Goal: Information Seeking & Learning: Learn about a topic

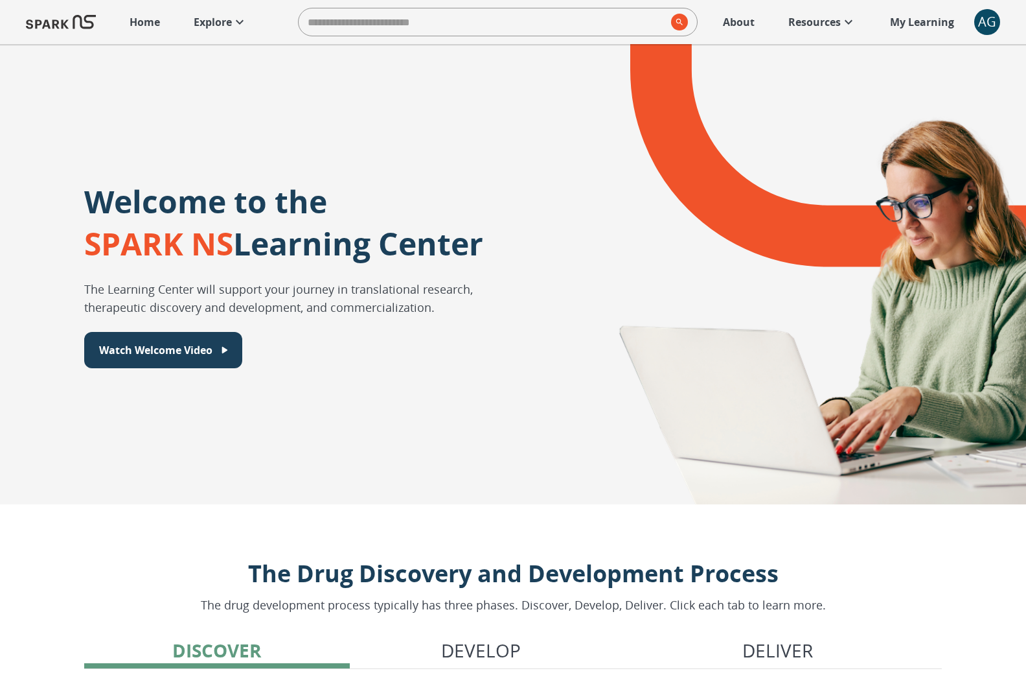
click at [247, 27] on icon at bounding box center [240, 22] width 16 height 16
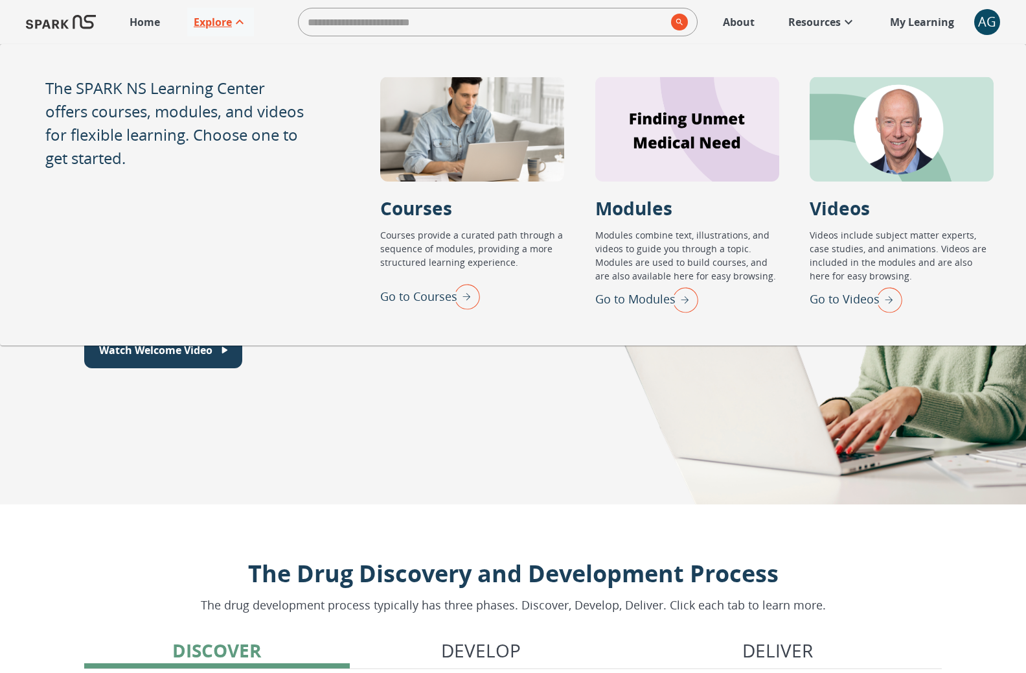
click at [695, 294] on img "Go to Modules" at bounding box center [682, 299] width 32 height 34
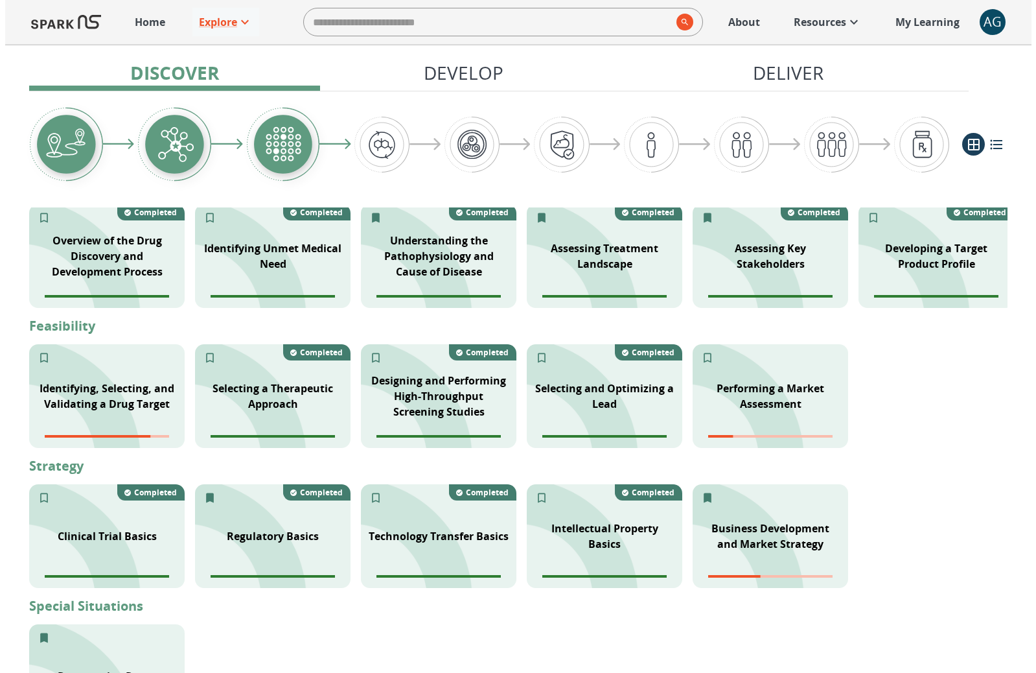
scroll to position [376, 0]
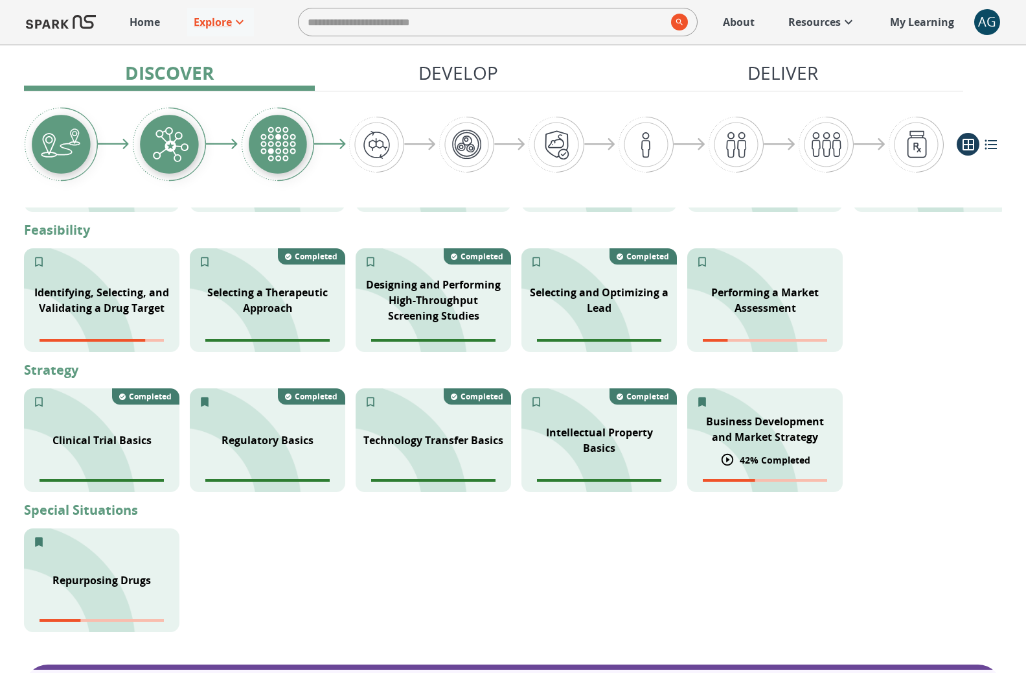
click at [770, 430] on p "Business Development and Market Strategy" at bounding box center [765, 428] width 140 height 31
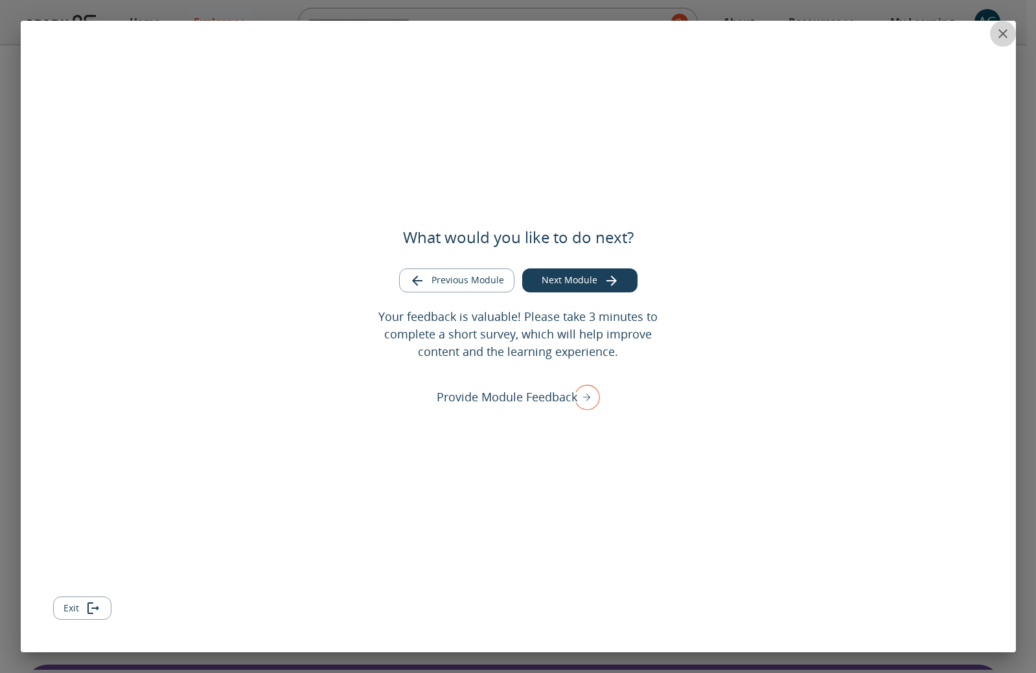
click at [996, 36] on icon "close" at bounding box center [1003, 34] width 16 height 16
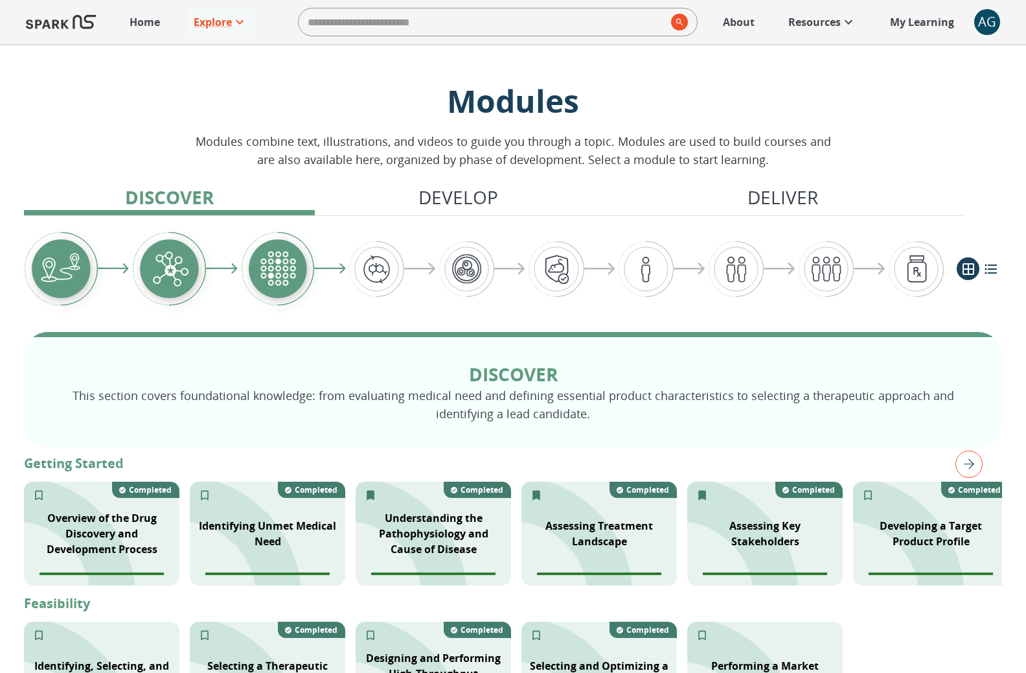
scroll to position [0, 0]
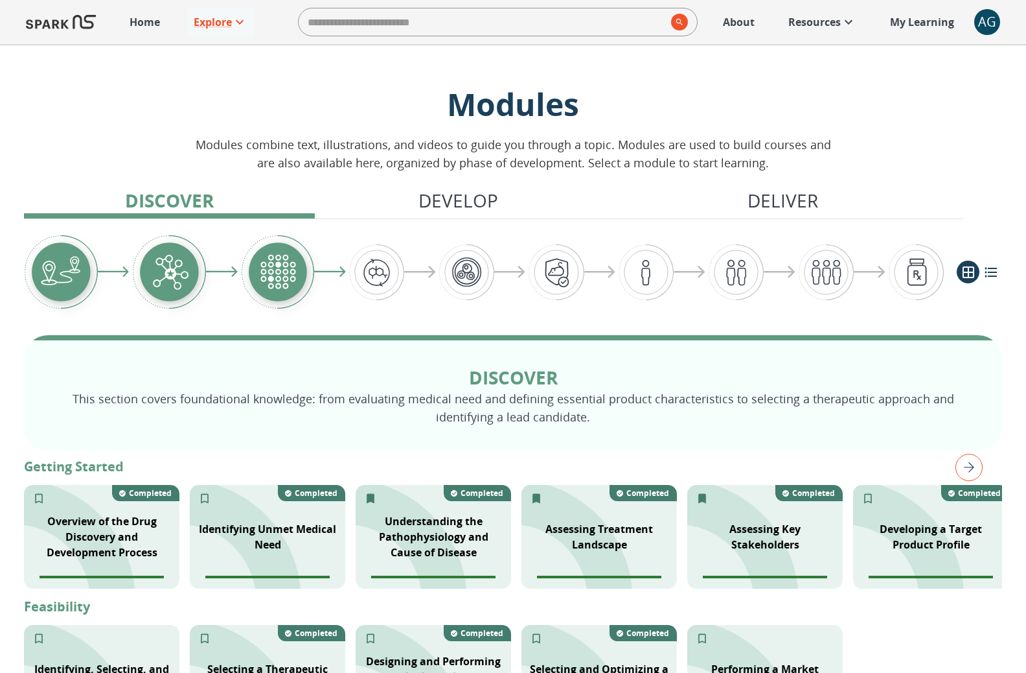
click at [143, 17] on p "Home" at bounding box center [145, 22] width 30 height 16
